Goal: Transaction & Acquisition: Purchase product/service

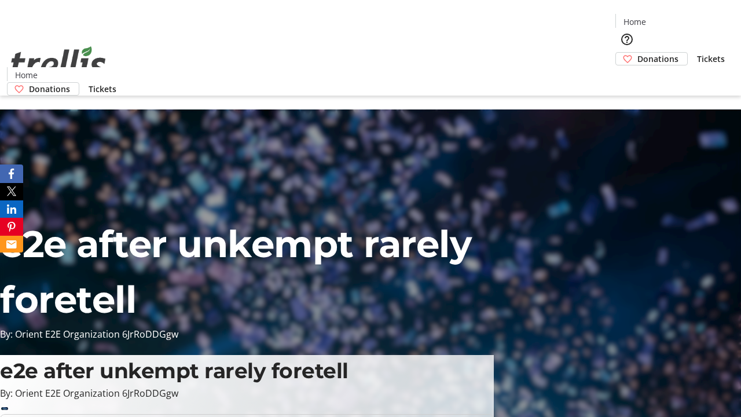
click at [638, 53] on span "Donations" at bounding box center [658, 59] width 41 height 12
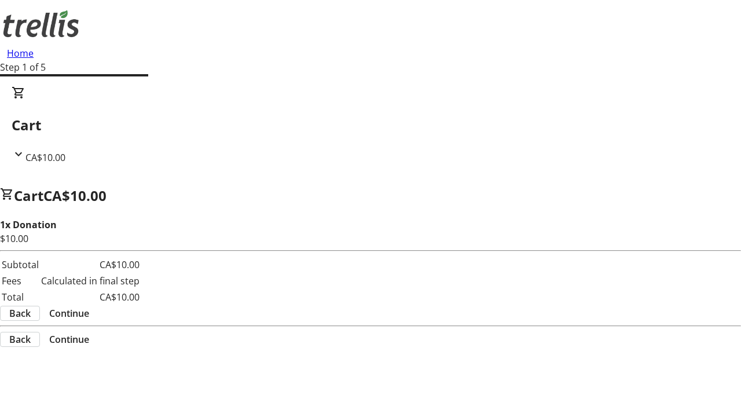
select select "CA"
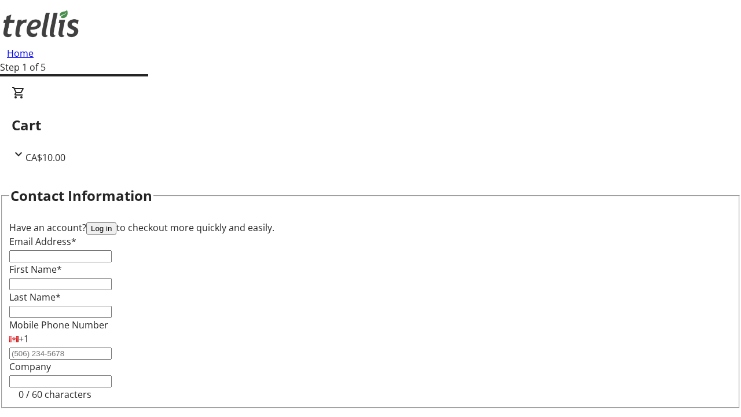
click at [116, 222] on button "Log in" at bounding box center [101, 228] width 30 height 12
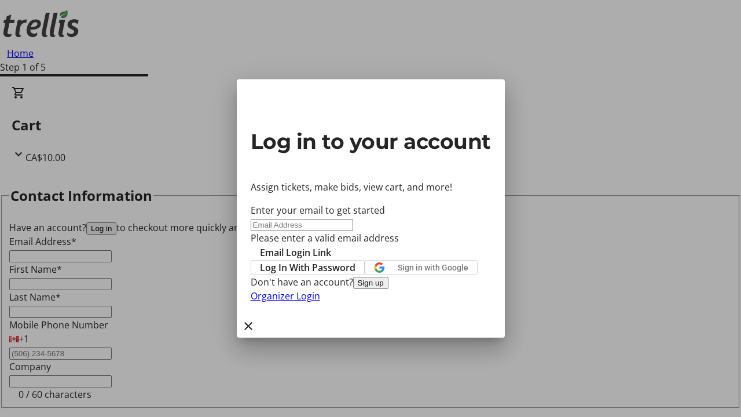
click at [389, 289] on button "Sign up" at bounding box center [370, 283] width 35 height 12
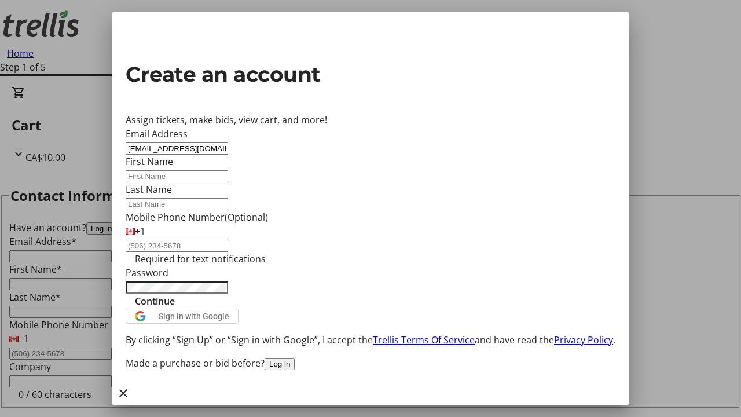
type input "[EMAIL_ADDRESS][DOMAIN_NAME]"
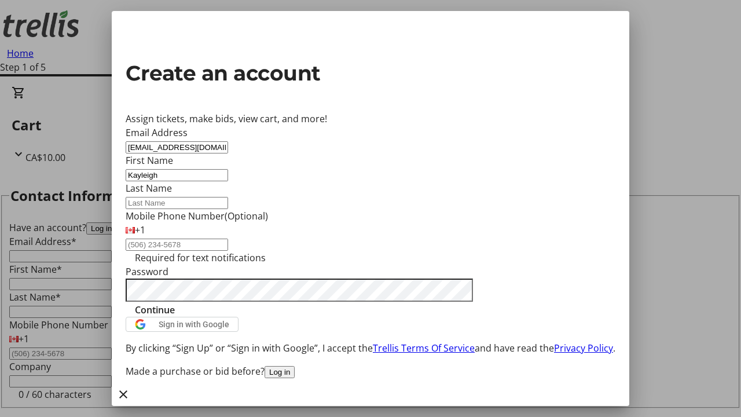
type input "Kayleigh"
type input "[PERSON_NAME]"
click at [175, 317] on span "Continue" at bounding box center [155, 310] width 40 height 14
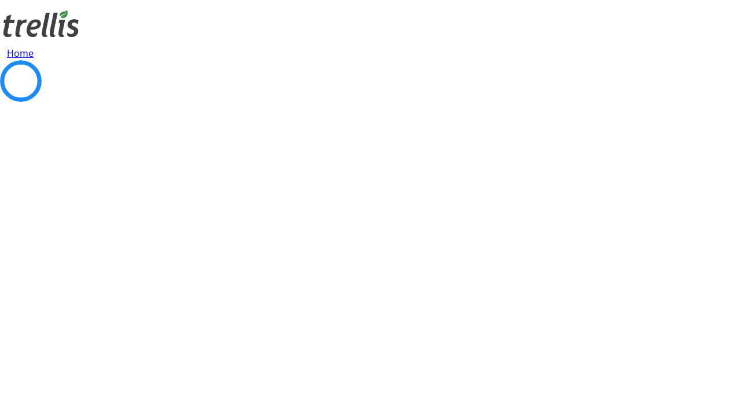
select select "CA"
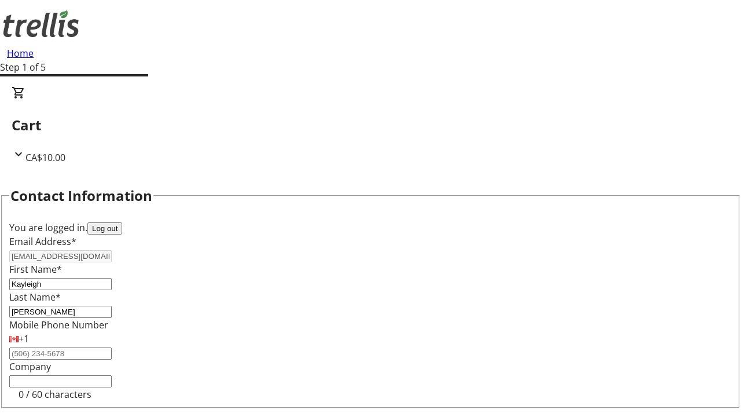
type input "[STREET_ADDRESS][PERSON_NAME]"
type input "Kelowna"
select select "BC"
type input "Kelowna"
type input "V1Y 0C2"
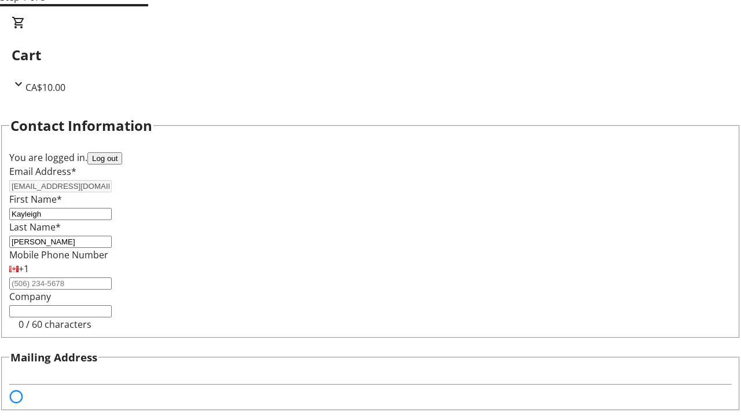
select select "BC"
select select "CA"
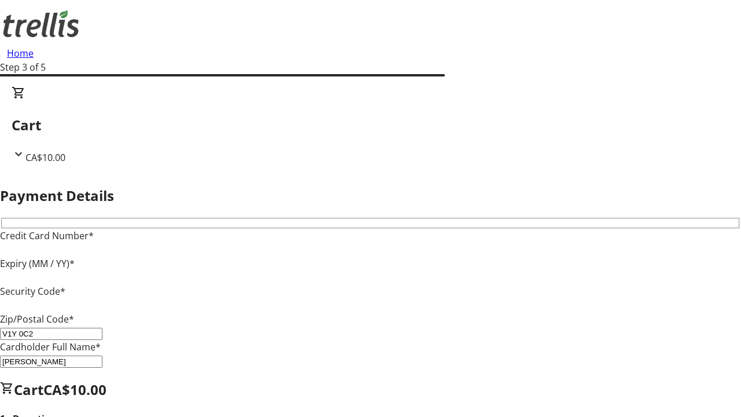
type input "V1Y 0C2"
